Goal: Check status: Check status

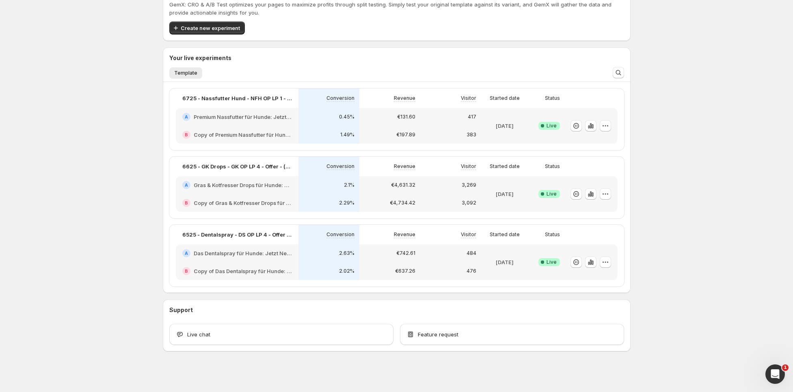
scroll to position [30, 0]
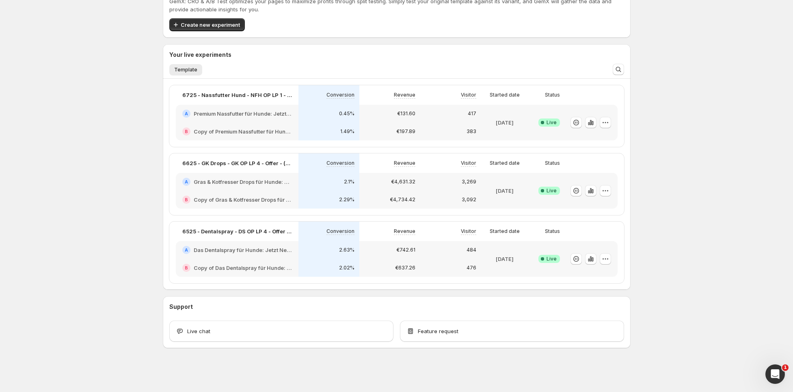
click at [349, 186] on div "2.1%" at bounding box center [328, 182] width 61 height 18
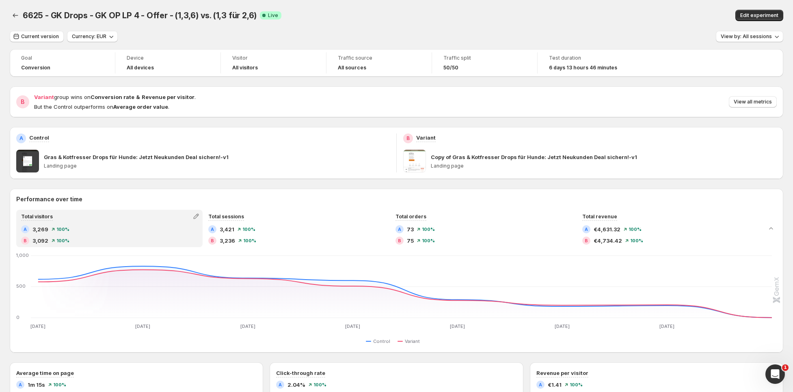
scroll to position [30, 0]
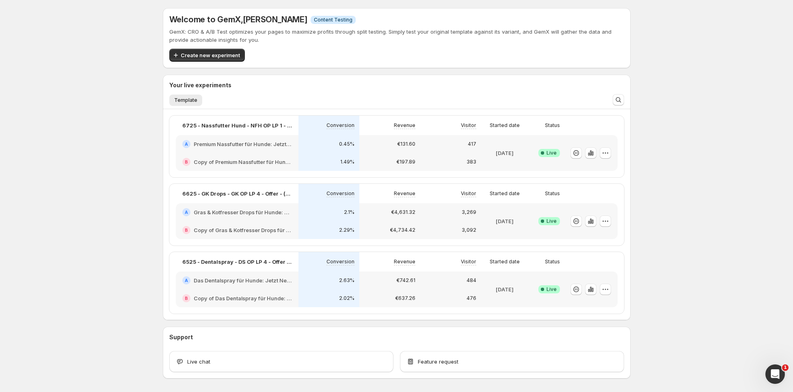
click at [357, 148] on div "0.45%" at bounding box center [328, 144] width 61 height 18
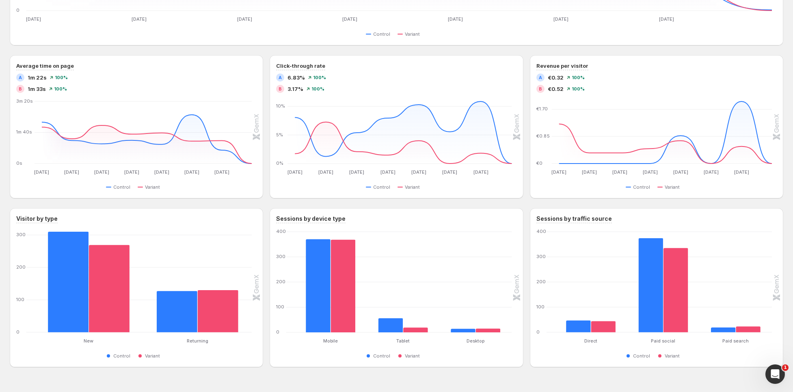
scroll to position [327, 0]
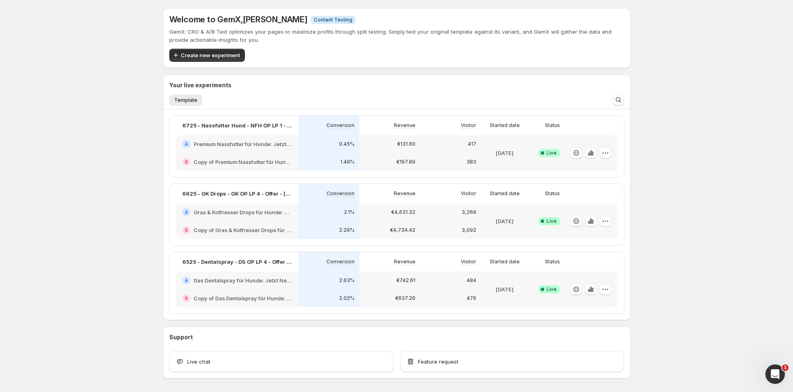
click at [259, 288] on div "A Das Dentalspray für Hunde: Jetzt Neukunden Deal sichern!-v1" at bounding box center [237, 281] width 123 height 18
